Goal: Transaction & Acquisition: Purchase product/service

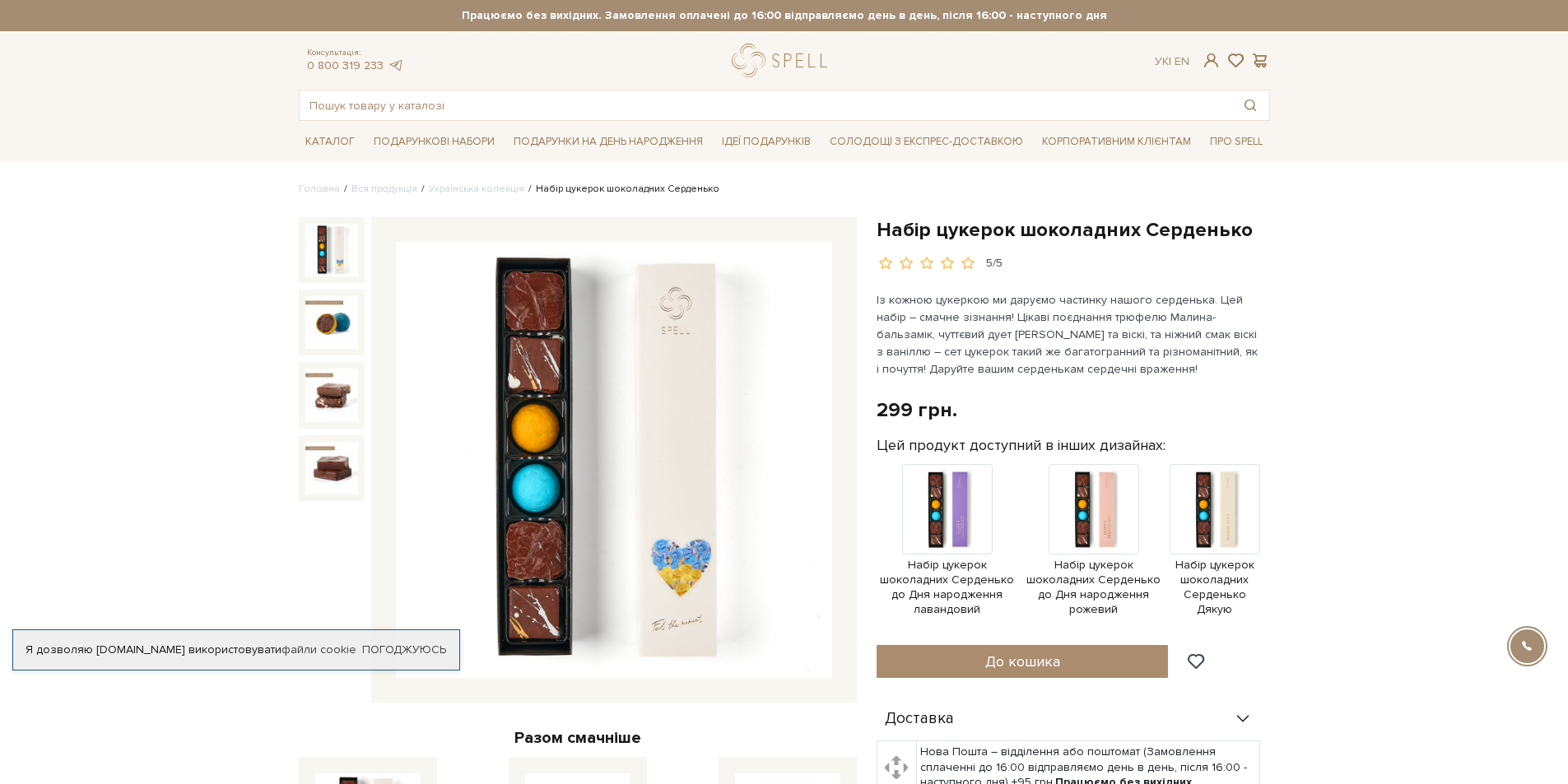
click at [501, 185] on link "Українська колекція" at bounding box center [477, 188] width 96 height 12
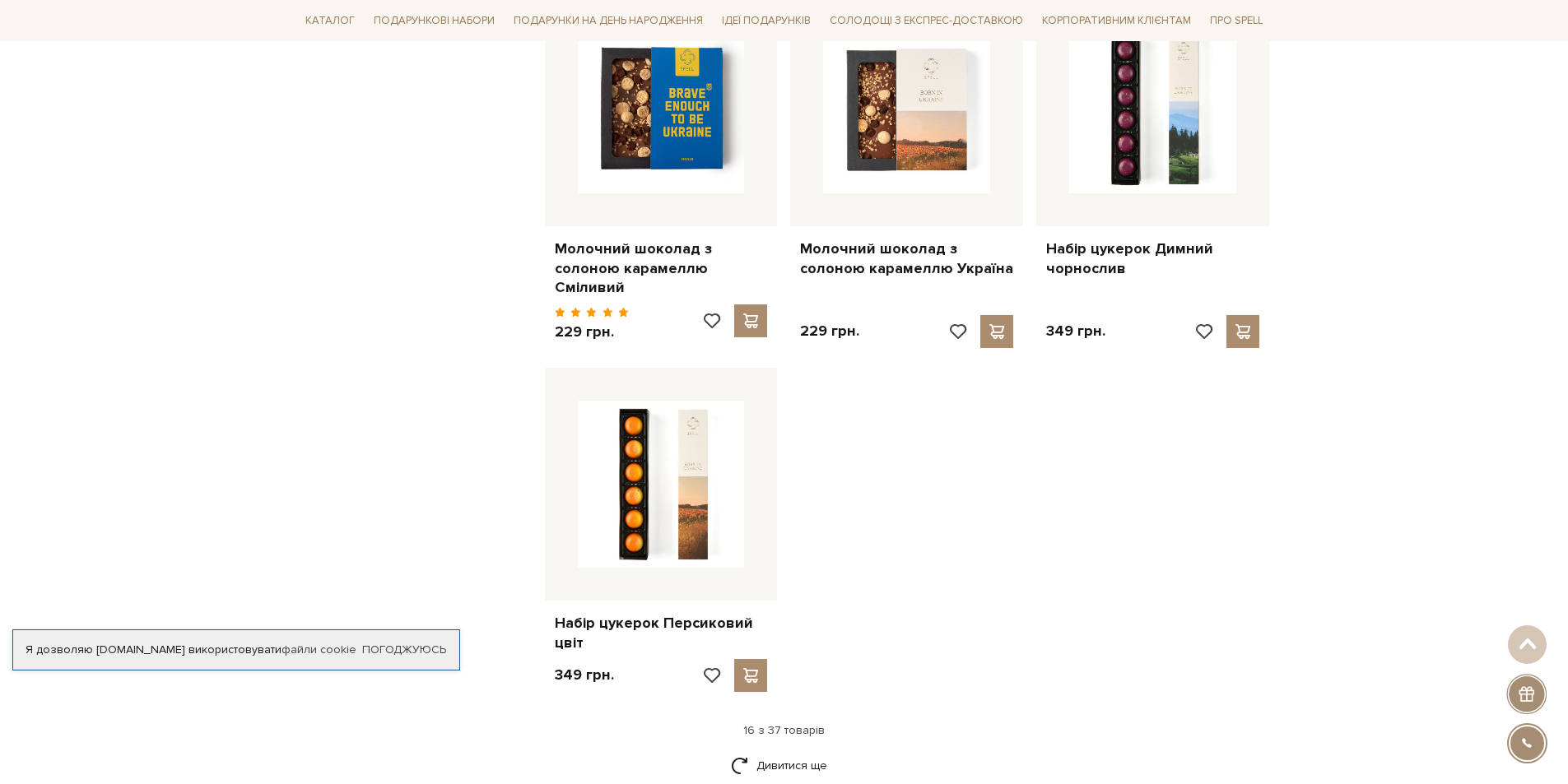
scroll to position [2057, 0]
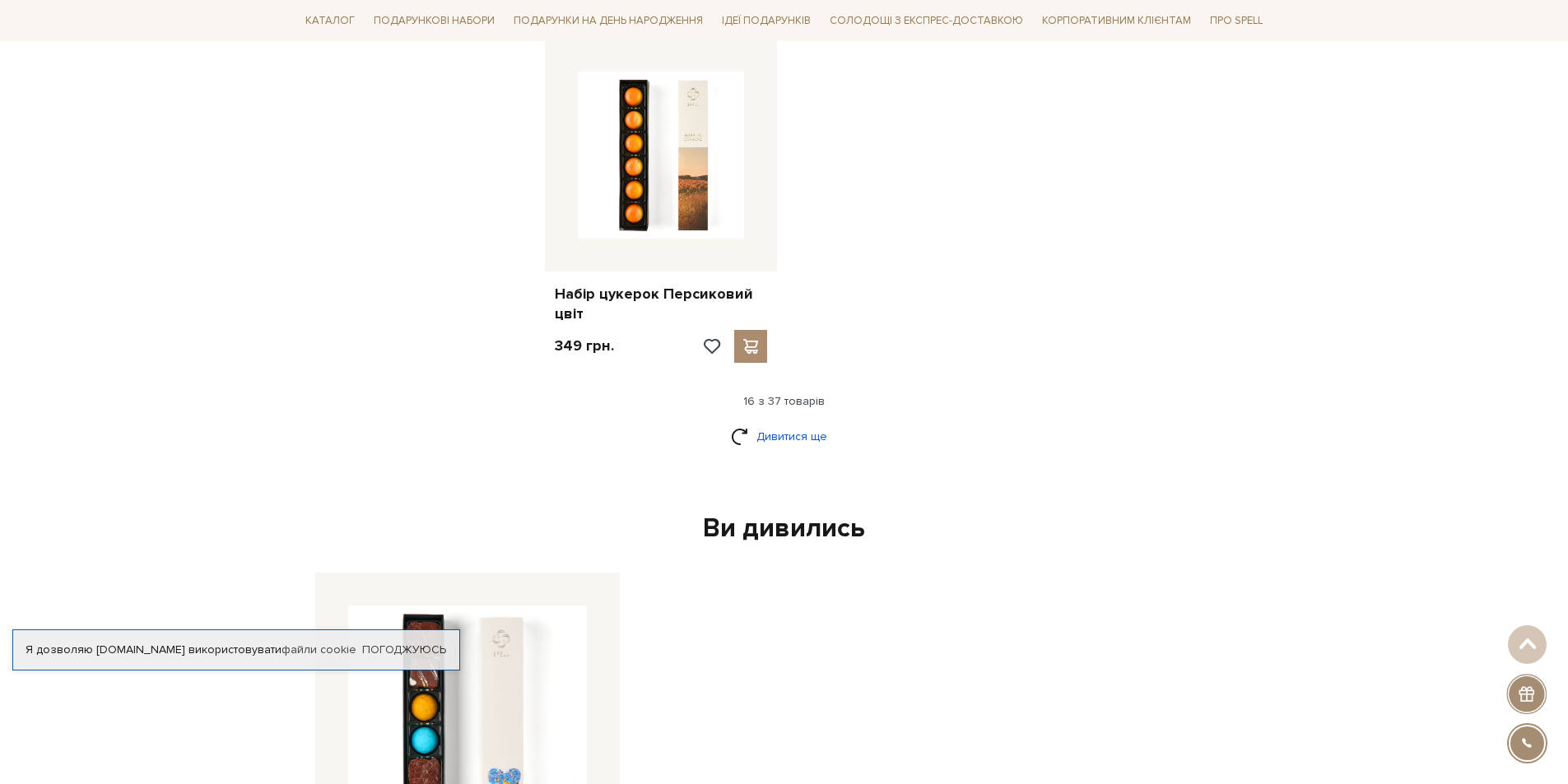
click at [786, 435] on link "Дивитися ще" at bounding box center [784, 436] width 107 height 29
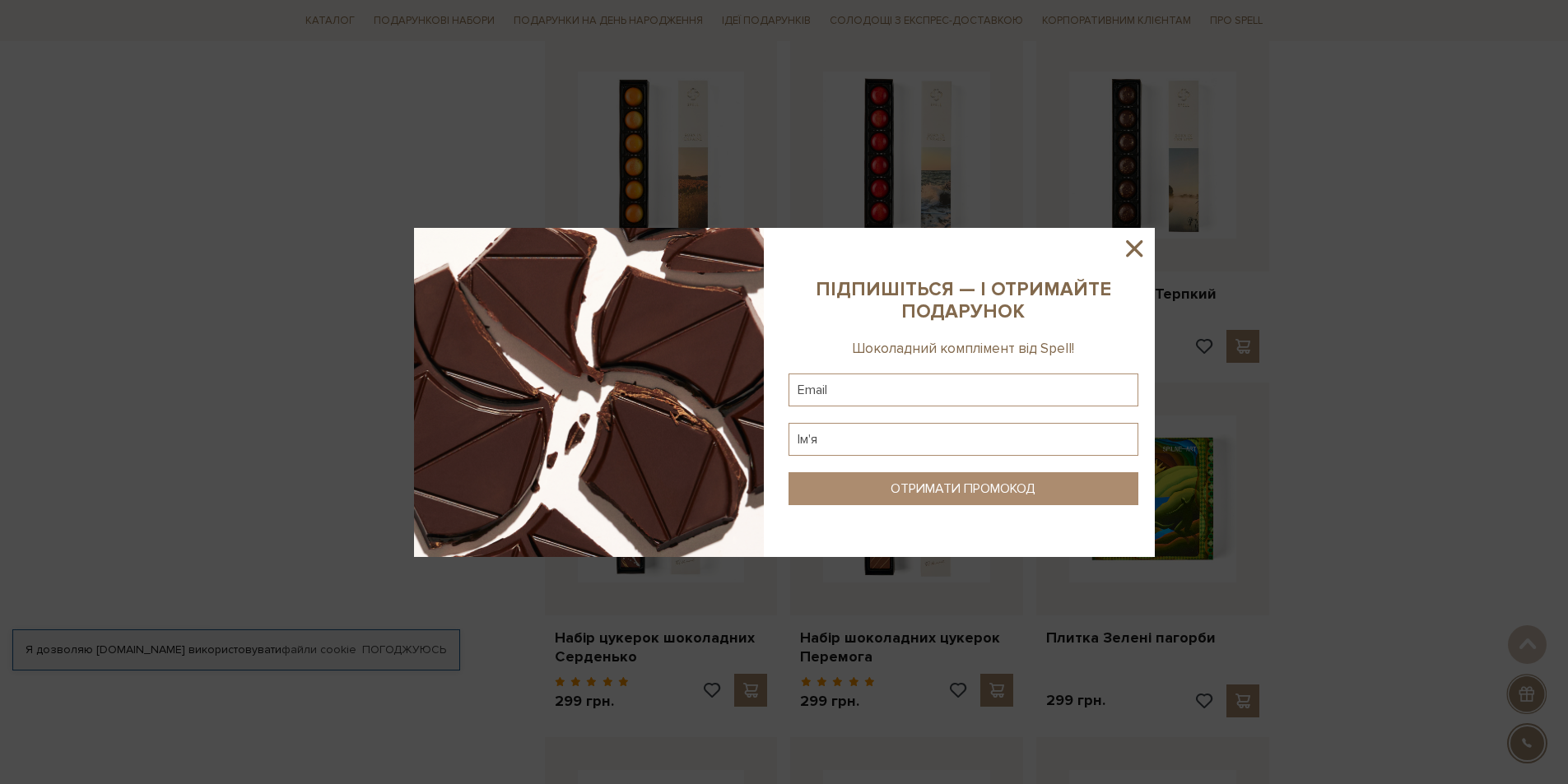
click at [1128, 250] on icon at bounding box center [1134, 249] width 28 height 28
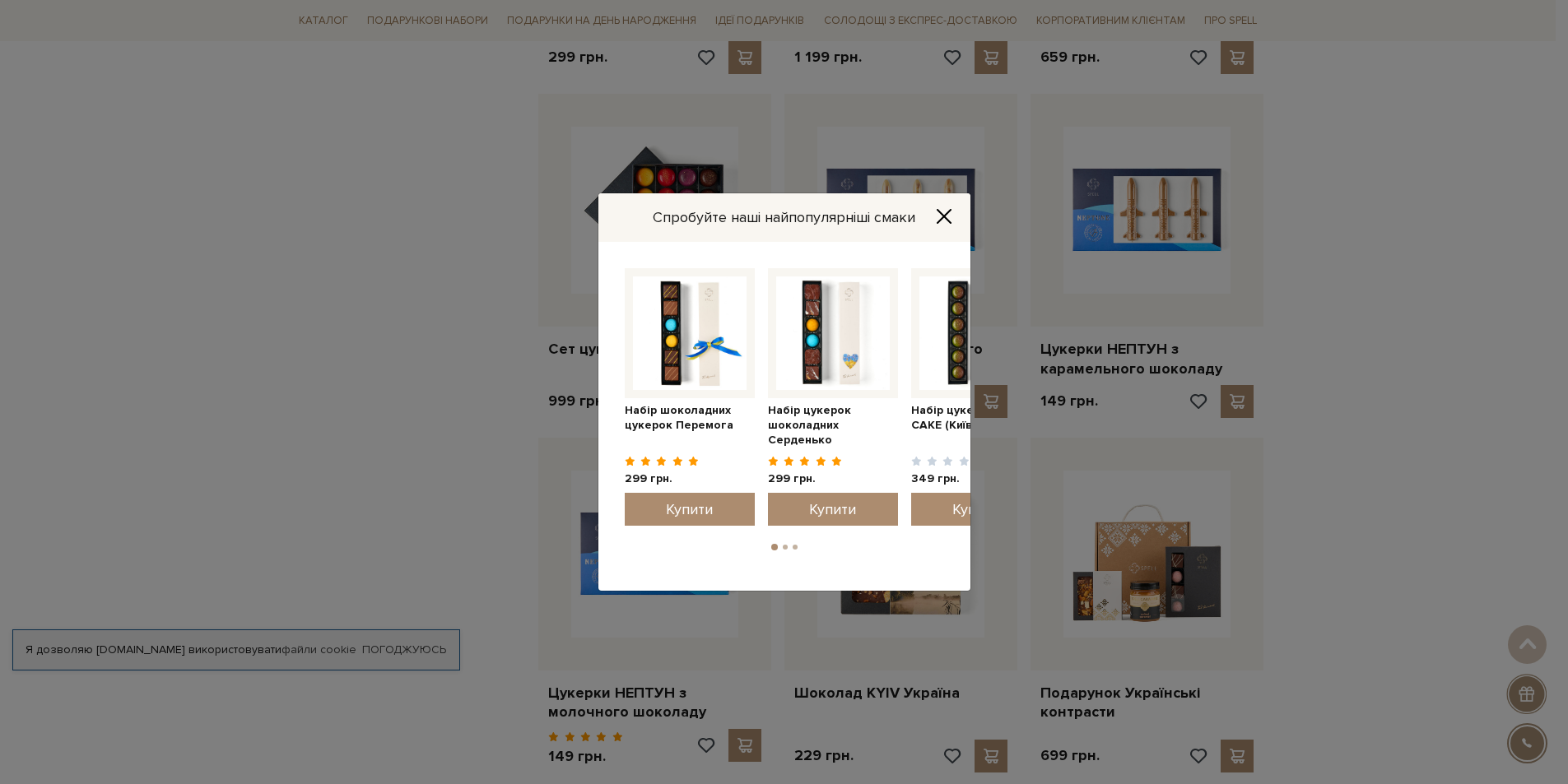
scroll to position [3457, 0]
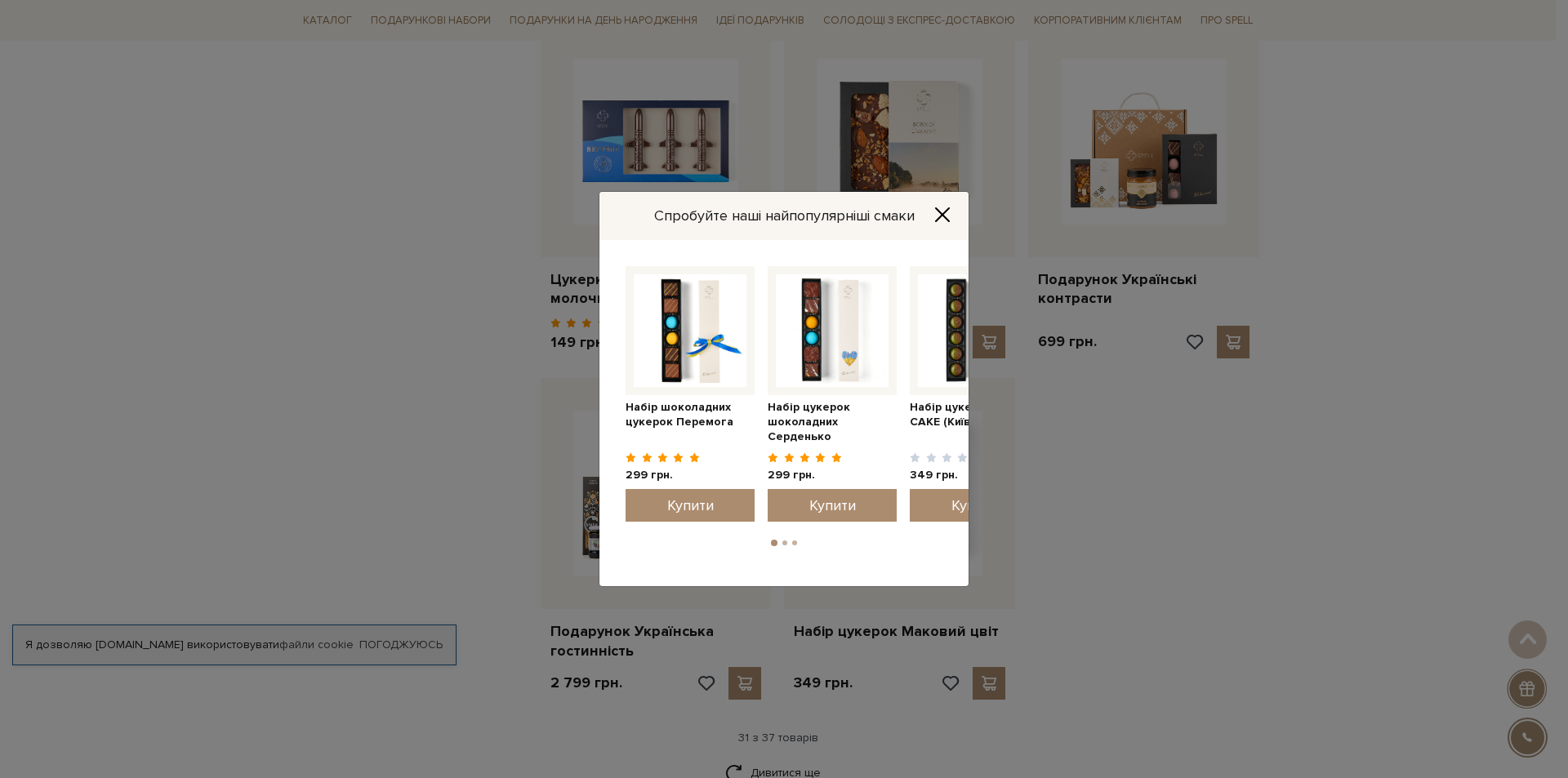
click at [935, 214] on button "Close" at bounding box center [943, 215] width 26 height 18
